Goal: Task Accomplishment & Management: Complete application form

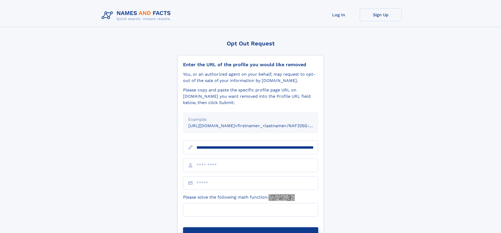
scroll to position [0, 55]
type input "**********"
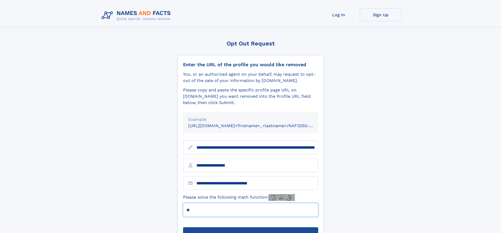
type input "**"
click at [251, 228] on button "Submit Opt Out Request" at bounding box center [250, 236] width 135 height 17
